Goal: Find specific page/section: Find specific page/section

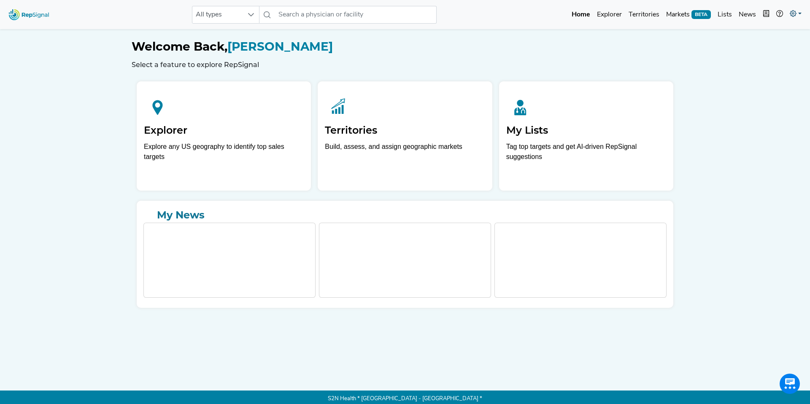
click at [795, 16] on icon at bounding box center [793, 13] width 7 height 7
click at [740, 55] on link "Admin" at bounding box center [771, 53] width 67 height 17
click at [803, 10] on link at bounding box center [796, 14] width 19 height 17
click at [765, 49] on link "Admin" at bounding box center [771, 53] width 67 height 17
click at [796, 13] on icon at bounding box center [793, 13] width 7 height 7
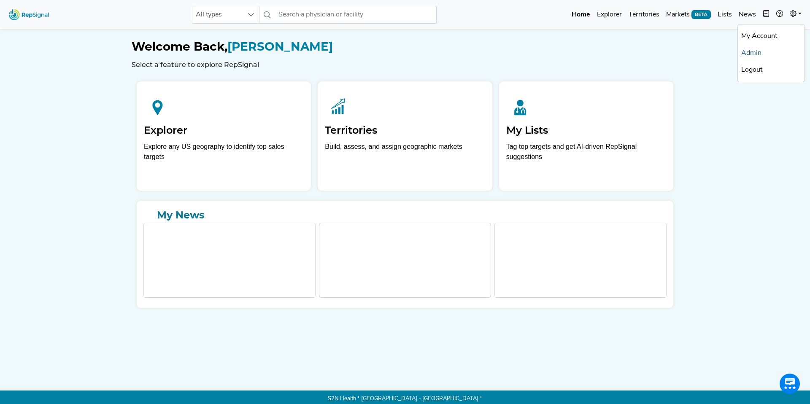
click at [750, 53] on link "Admin" at bounding box center [771, 53] width 67 height 17
click at [786, 19] on link at bounding box center [780, 14] width 14 height 17
click at [795, 10] on link at bounding box center [796, 14] width 19 height 17
click at [770, 47] on link "Admin" at bounding box center [771, 53] width 67 height 17
